Goal: Task Accomplishment & Management: Manage account settings

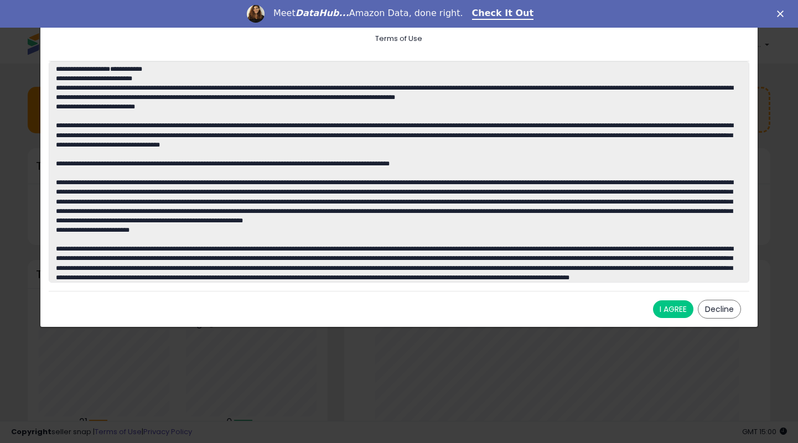
click at [680, 307] on button "I AGREE" at bounding box center [673, 310] width 40 height 18
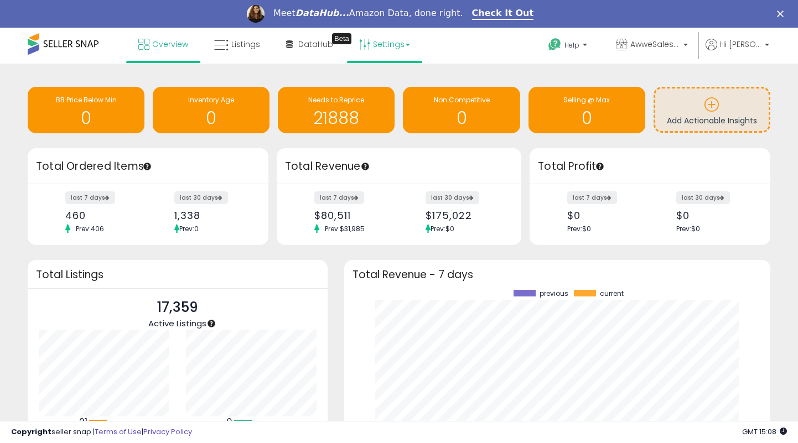
click at [384, 54] on link "Settings" at bounding box center [385, 44] width 68 height 33
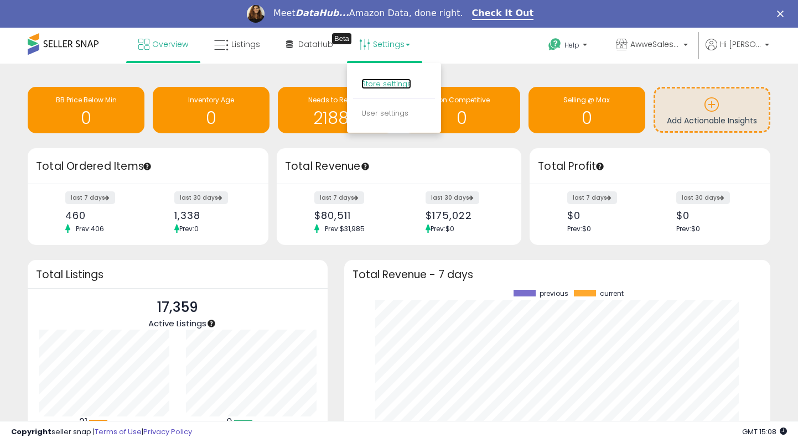
click at [395, 82] on link "Store settings" at bounding box center [386, 84] width 50 height 11
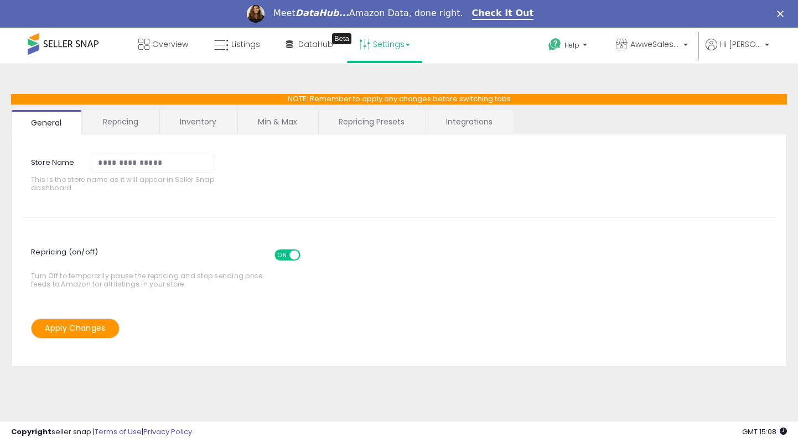
click at [287, 253] on span "ON" at bounding box center [283, 254] width 14 height 9
click at [70, 328] on button "Apply Changes" at bounding box center [75, 328] width 89 height 19
